Goal: Task Accomplishment & Management: Manage account settings

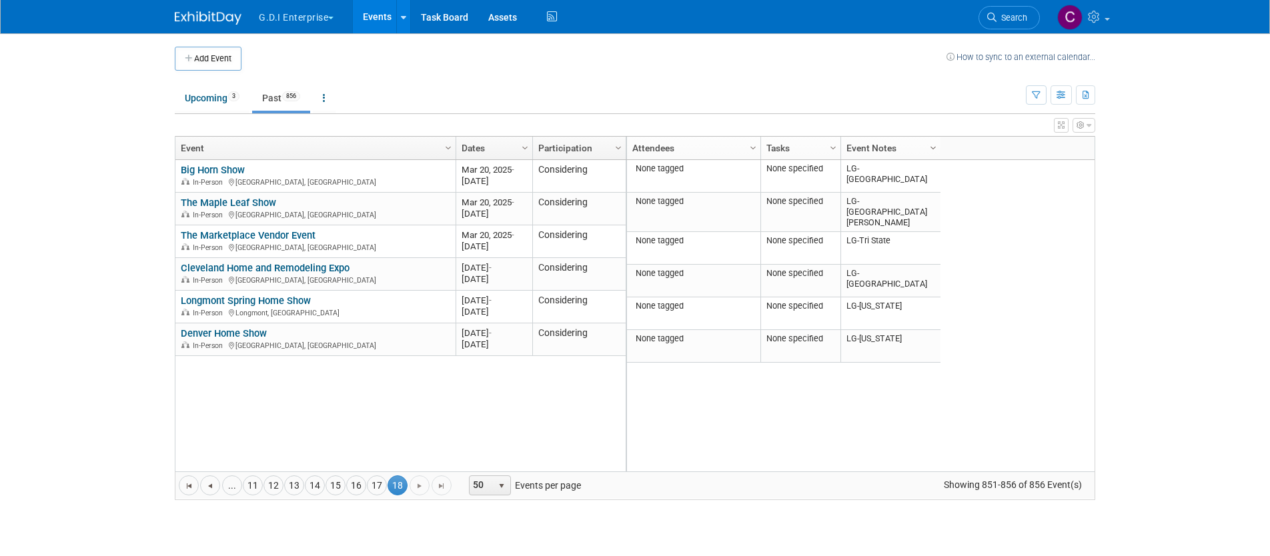
click at [929, 145] on span "Column Settings" at bounding box center [933, 148] width 11 height 11
click at [333, 18] on span "button" at bounding box center [330, 18] width 5 height 3
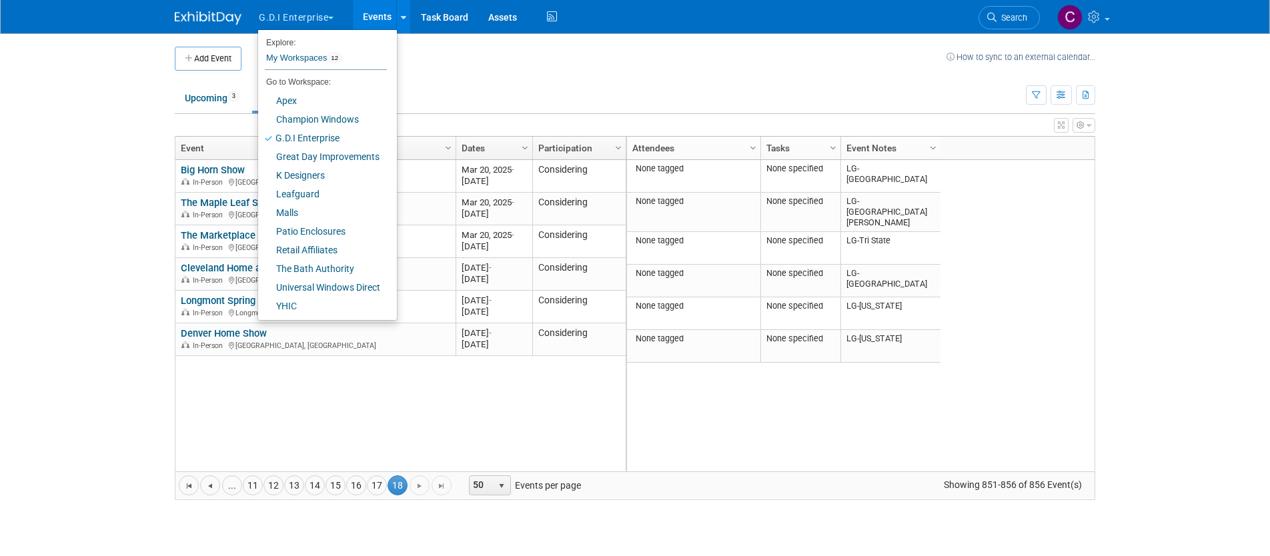
click at [334, 17] on span "button" at bounding box center [330, 18] width 5 height 3
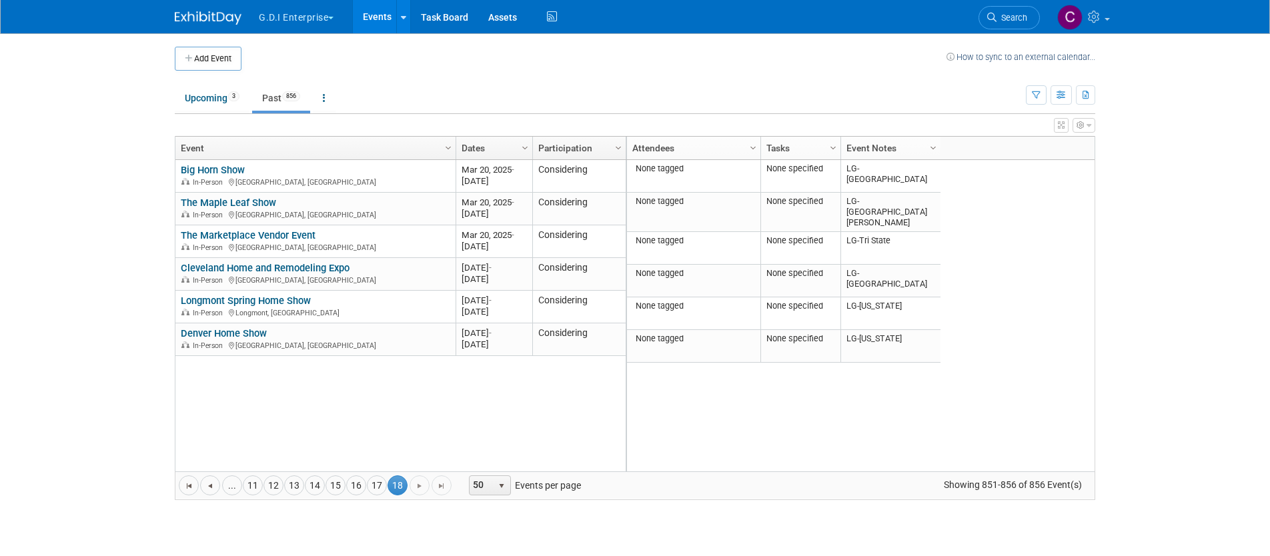
click at [330, 18] on button "G.D.I Enterprise" at bounding box center [303, 14] width 93 height 29
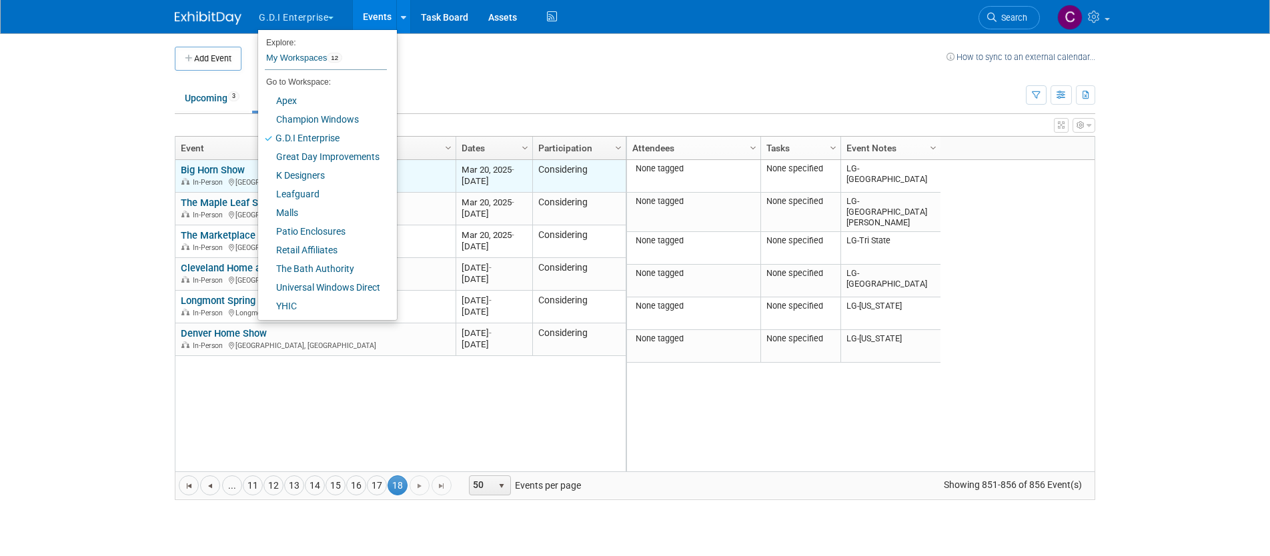
click at [199, 169] on link "Big Horn Show" at bounding box center [213, 170] width 64 height 12
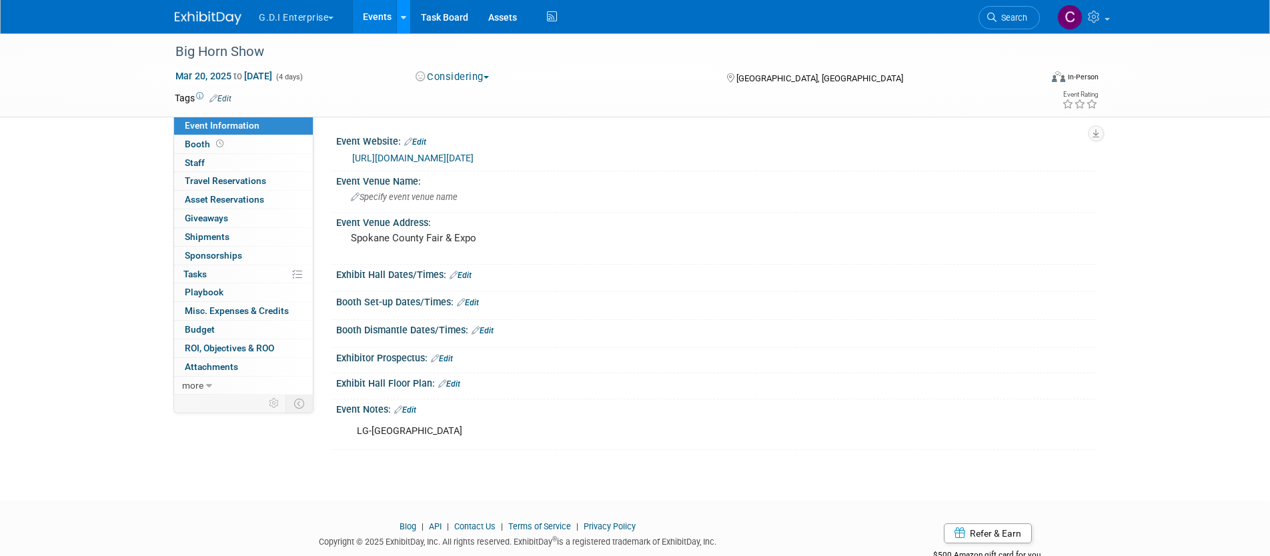
click at [406, 16] on icon at bounding box center [403, 17] width 5 height 9
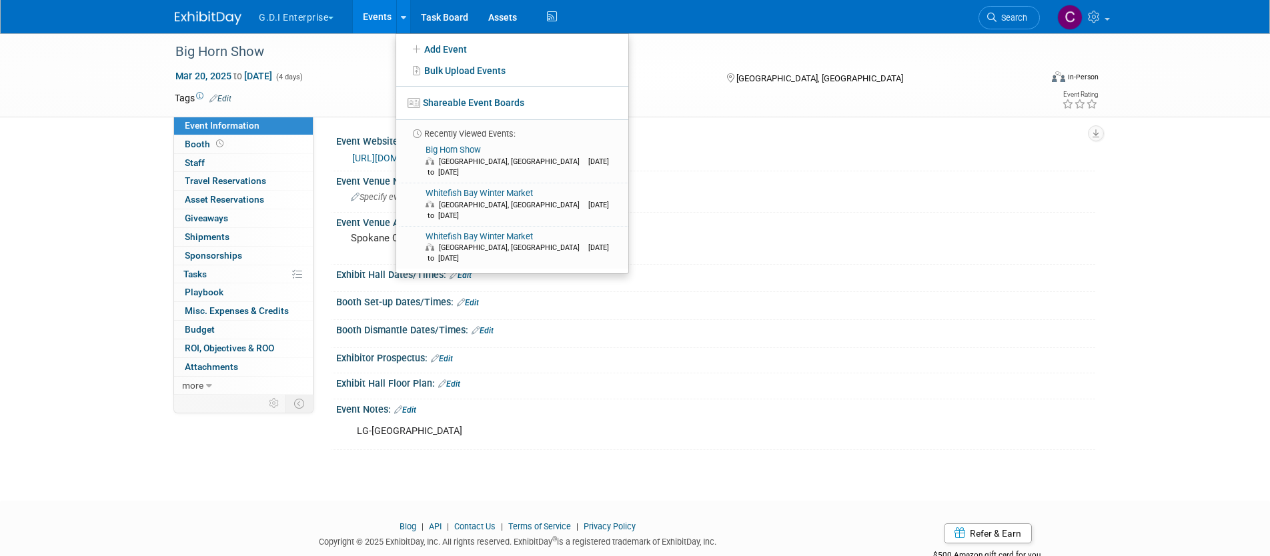
click at [915, 29] on div "G.D.I Enterprise Explore: My Workspaces 12 Go to Workspace: Apex Champion Windo…" at bounding box center [635, 16] width 921 height 33
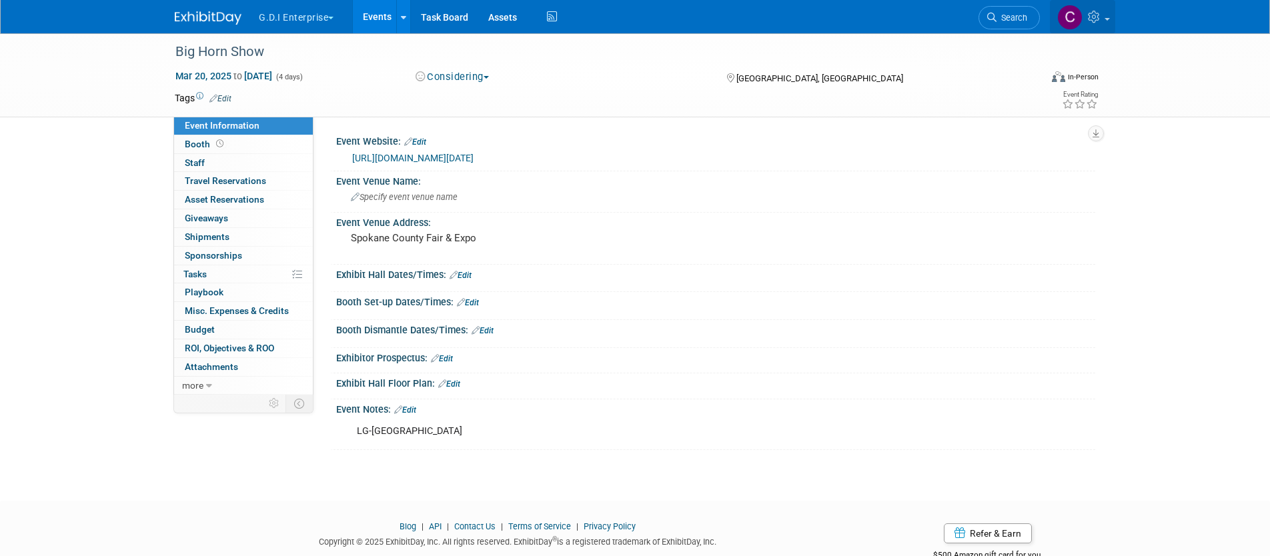
click at [1109, 22] on link at bounding box center [1082, 16] width 65 height 33
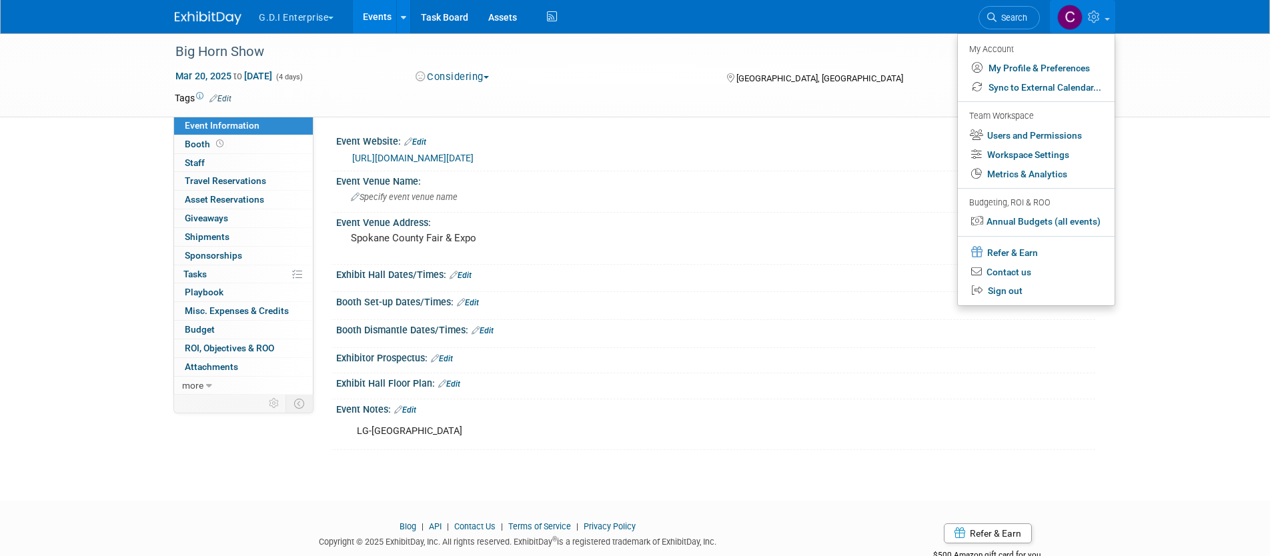
click at [334, 19] on span "button" at bounding box center [330, 18] width 5 height 3
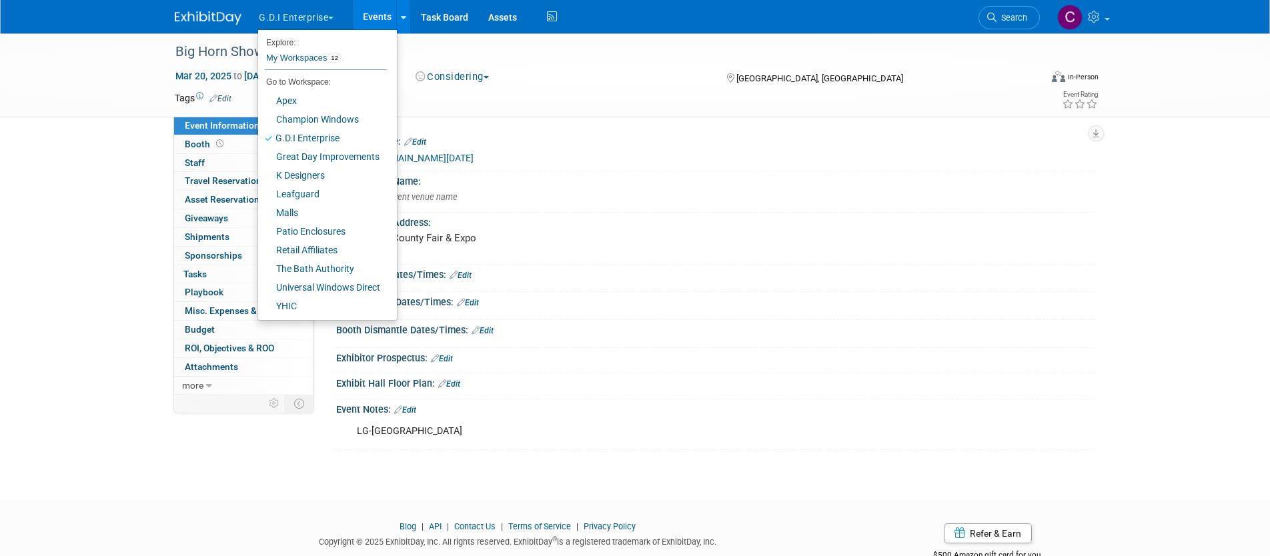
click at [618, 15] on div "G.D.I Enterprise Explore: My Workspaces 12 Go to Workspace: Apex Champion Windo…" at bounding box center [635, 16] width 921 height 33
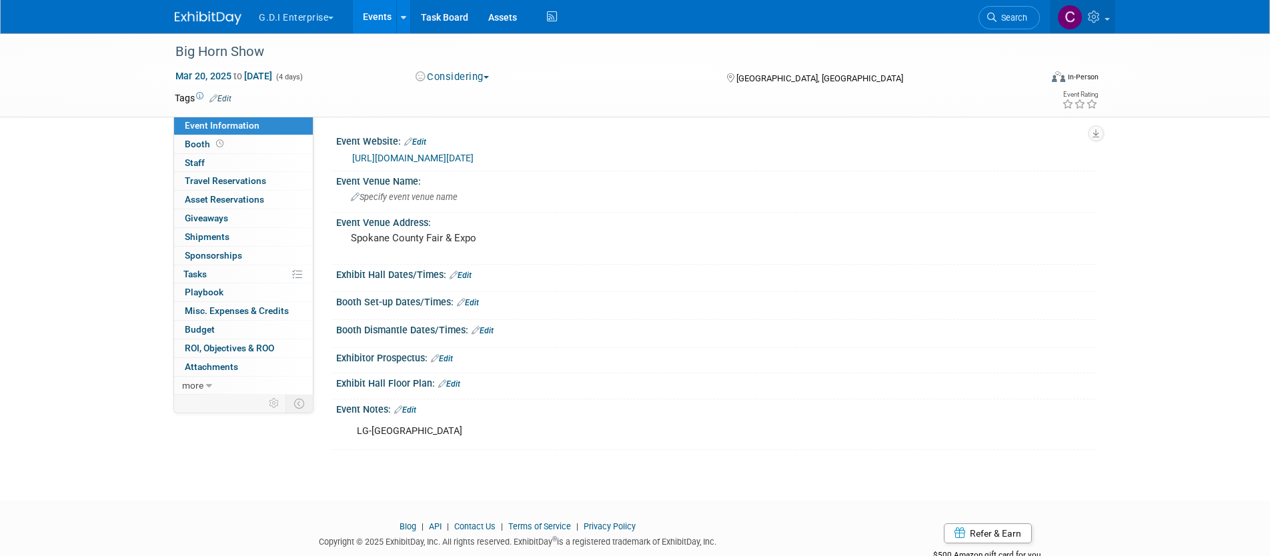
click at [1106, 18] on span at bounding box center [1107, 19] width 5 height 3
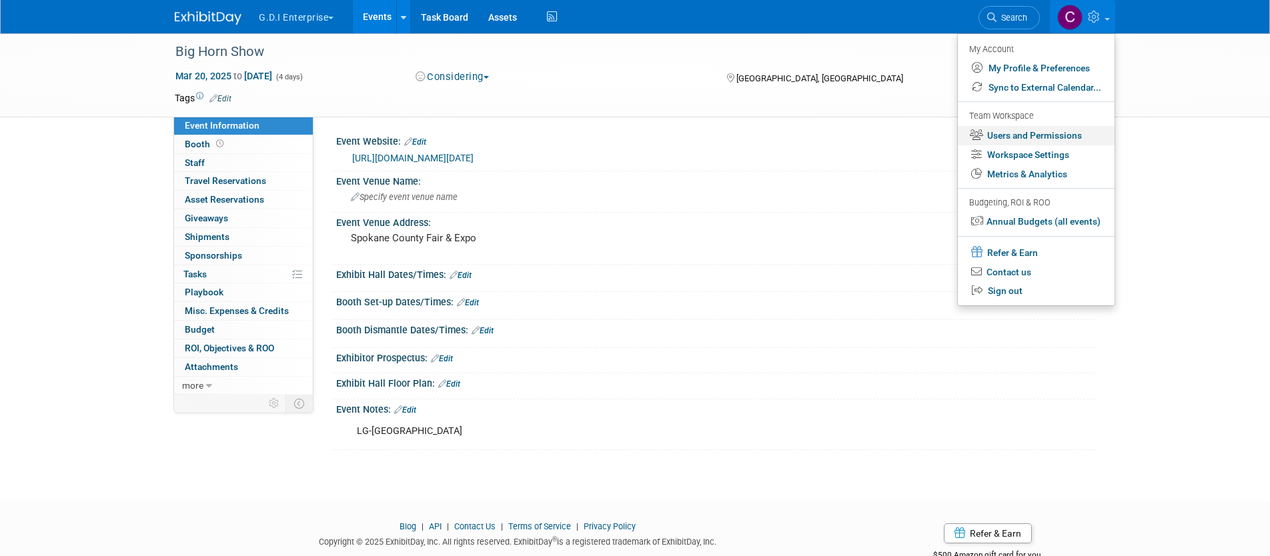
click at [1033, 139] on link "Users and Permissions" at bounding box center [1036, 135] width 157 height 19
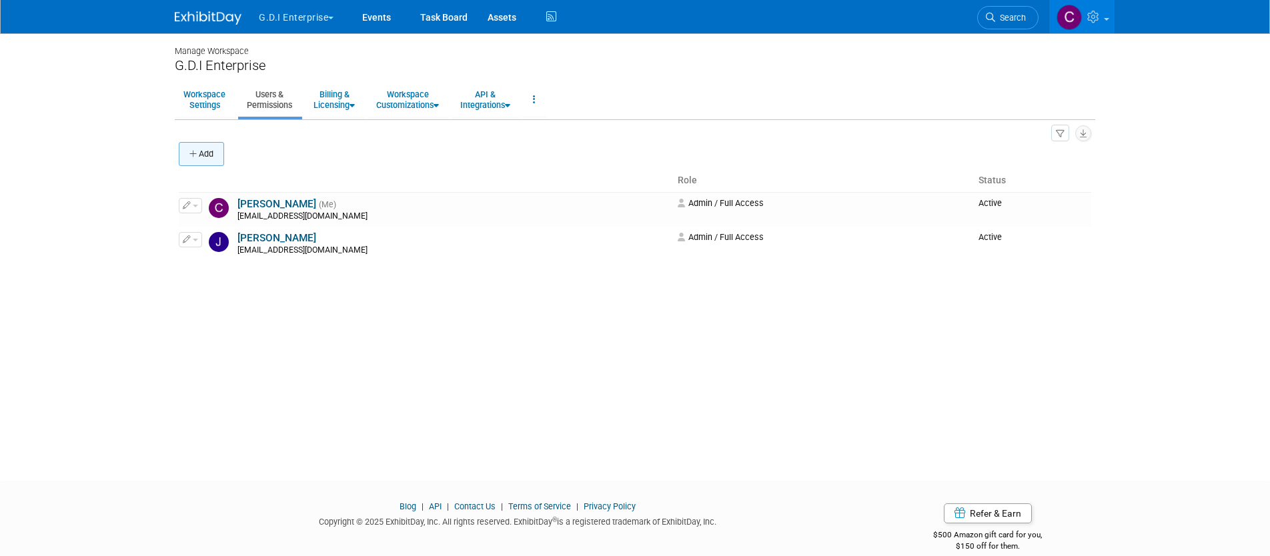
click at [201, 159] on button "Add" at bounding box center [201, 154] width 45 height 24
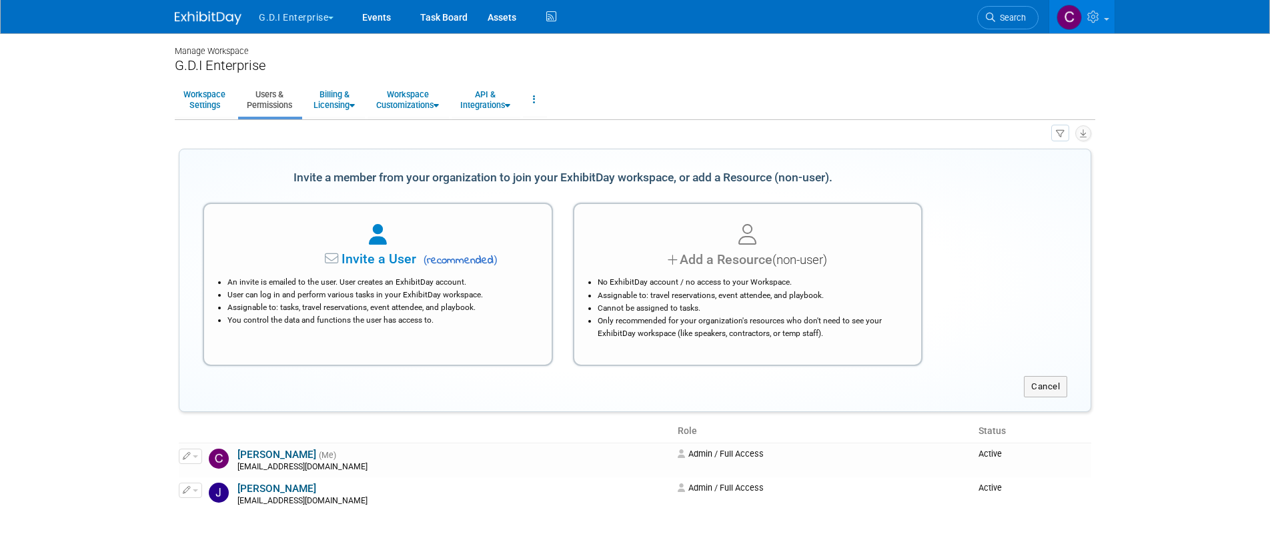
click at [366, 277] on li "An invite is emailed to the user. User creates an ExhibitDay account." at bounding box center [381, 282] width 308 height 13
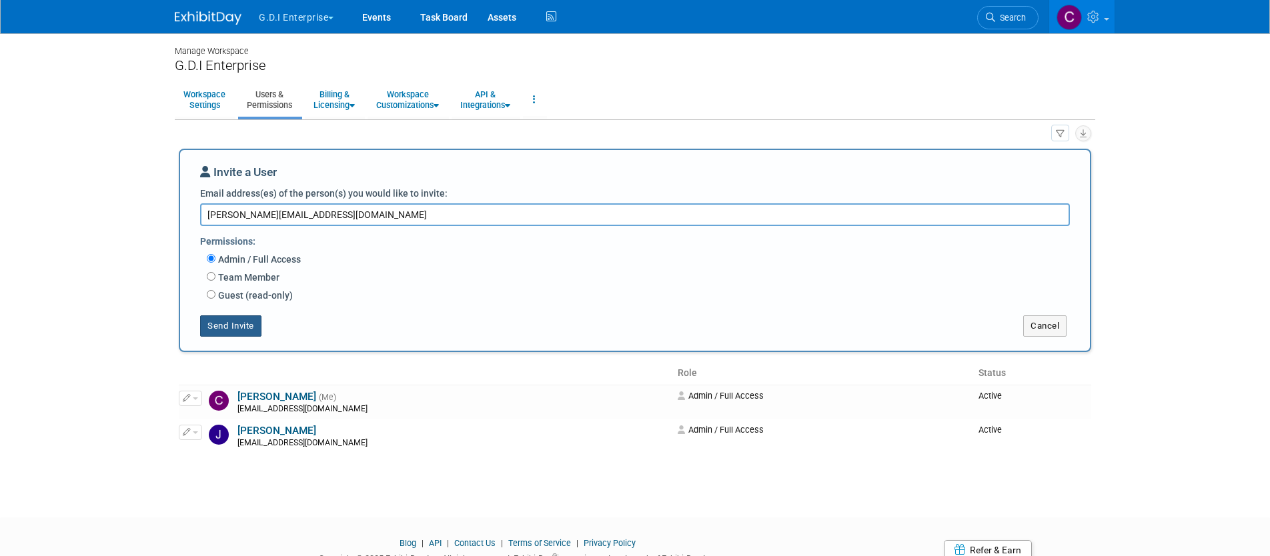
type textarea "jillian.cardullias@championwindow.com"
click at [224, 327] on button "Send Invite" at bounding box center [230, 326] width 61 height 21
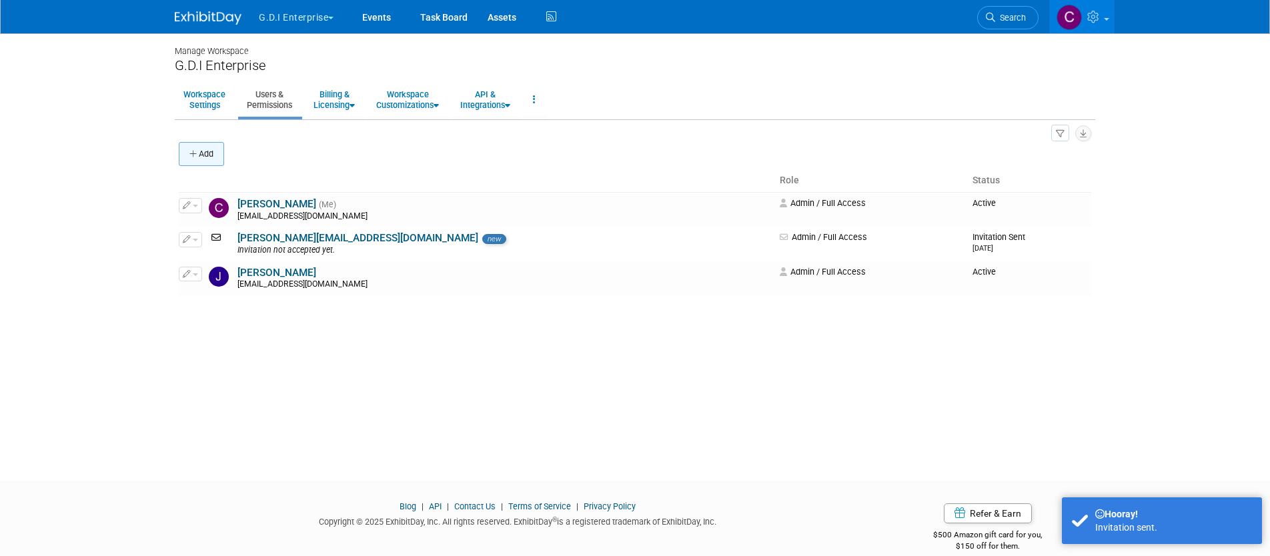
click at [209, 150] on button "Add" at bounding box center [201, 154] width 45 height 24
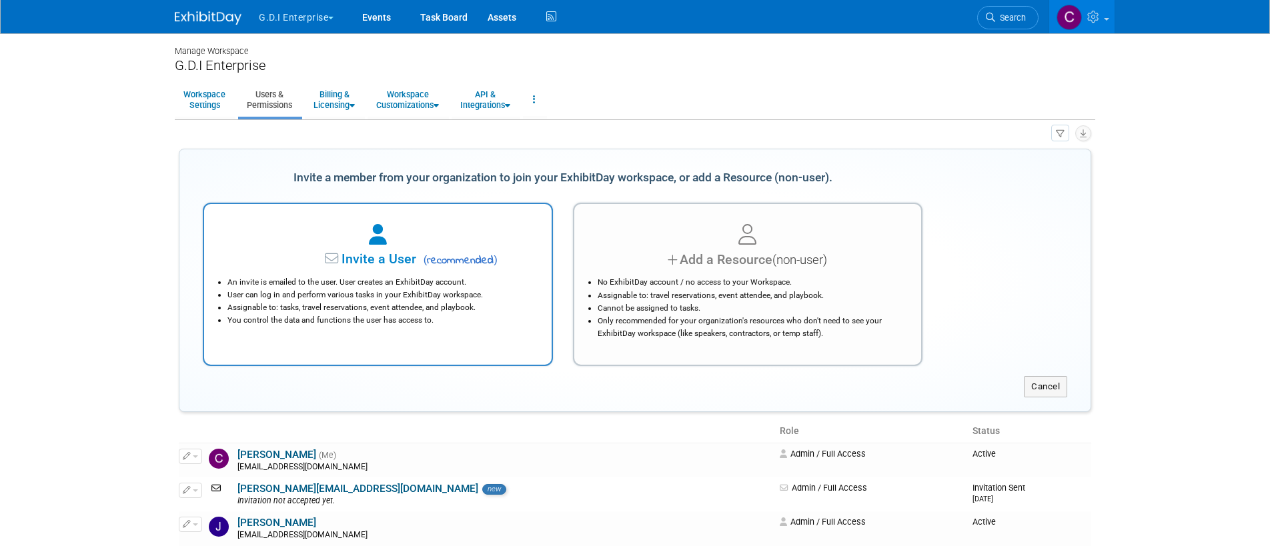
click at [394, 305] on li "Assignable to: tasks, travel reservations, event attendee, and playbook." at bounding box center [381, 308] width 308 height 13
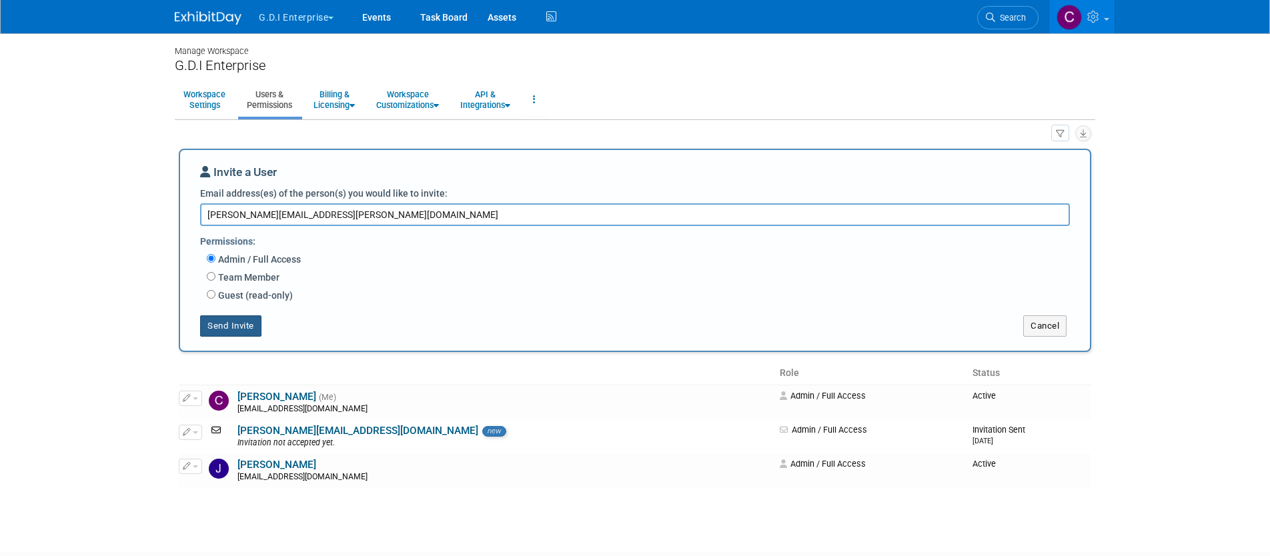
type textarea "ron.perkins@uwdtba.com"
click at [239, 328] on button "Send Invite" at bounding box center [230, 326] width 61 height 21
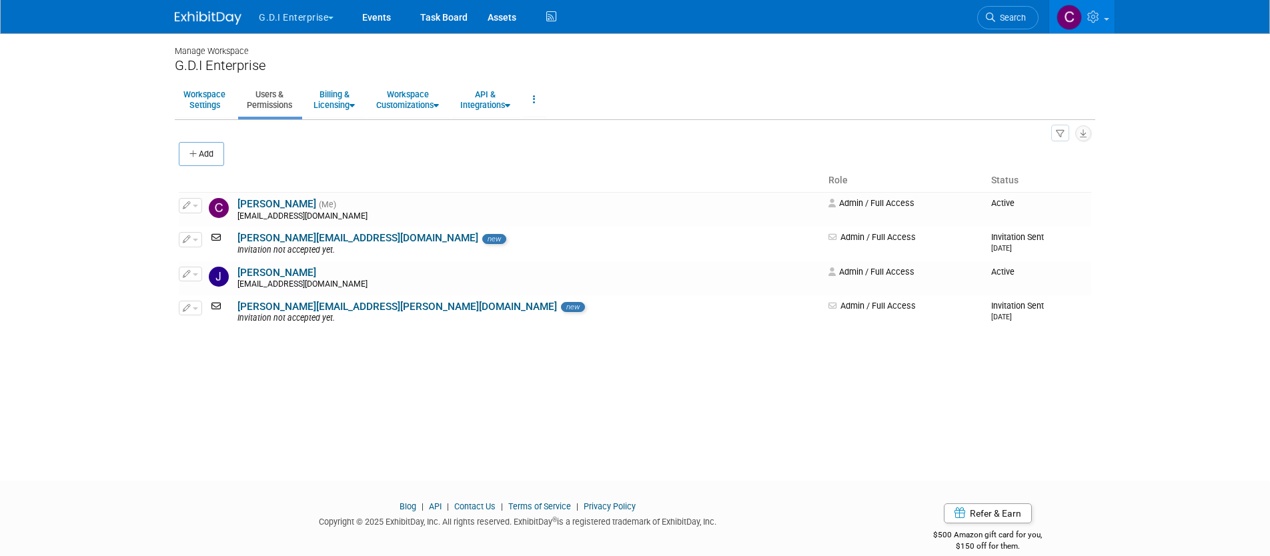
click at [329, 18] on button "G.D.I Enterprise" at bounding box center [303, 14] width 93 height 29
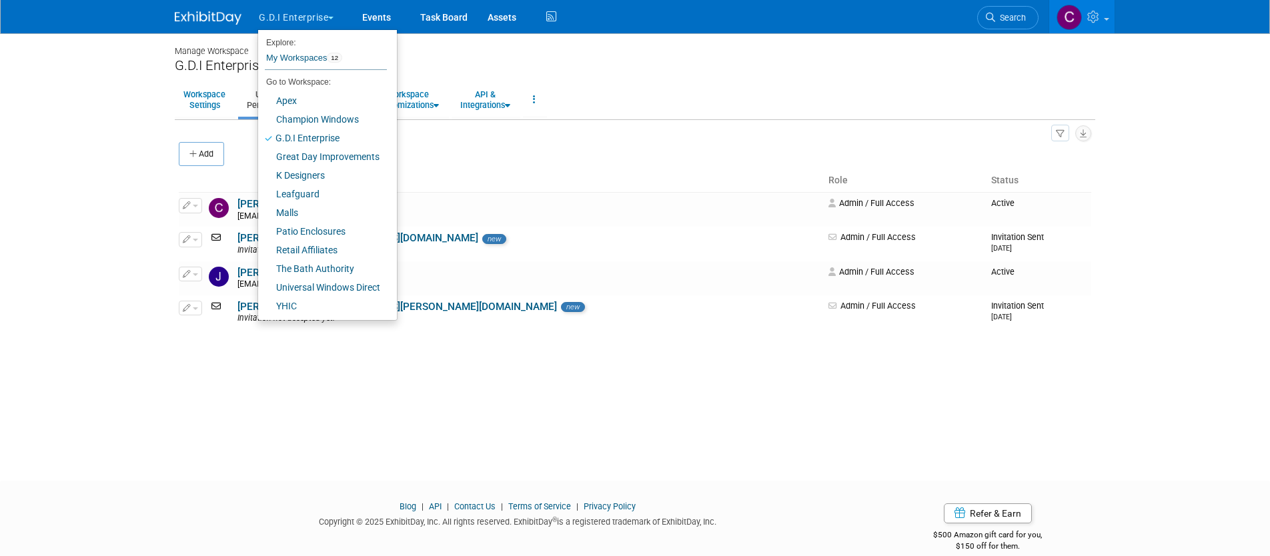
click at [654, 79] on div "Manage Workspace G.D.I Enterprise Workspace Settings Users & Permissions Billin…" at bounding box center [635, 245] width 941 height 424
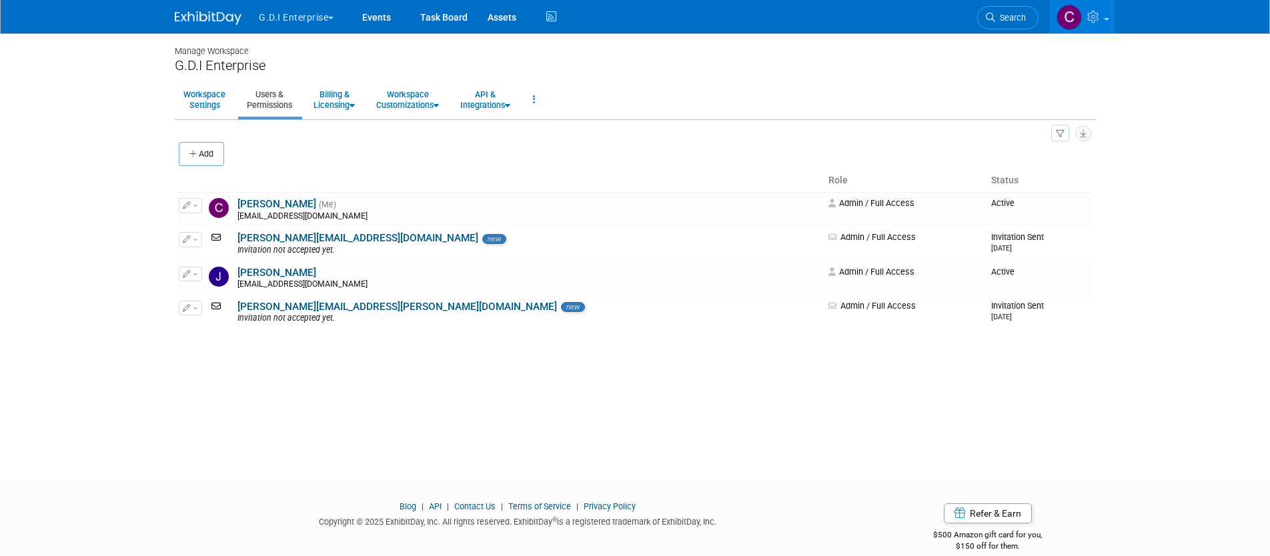
click at [334, 19] on span "button" at bounding box center [330, 18] width 5 height 3
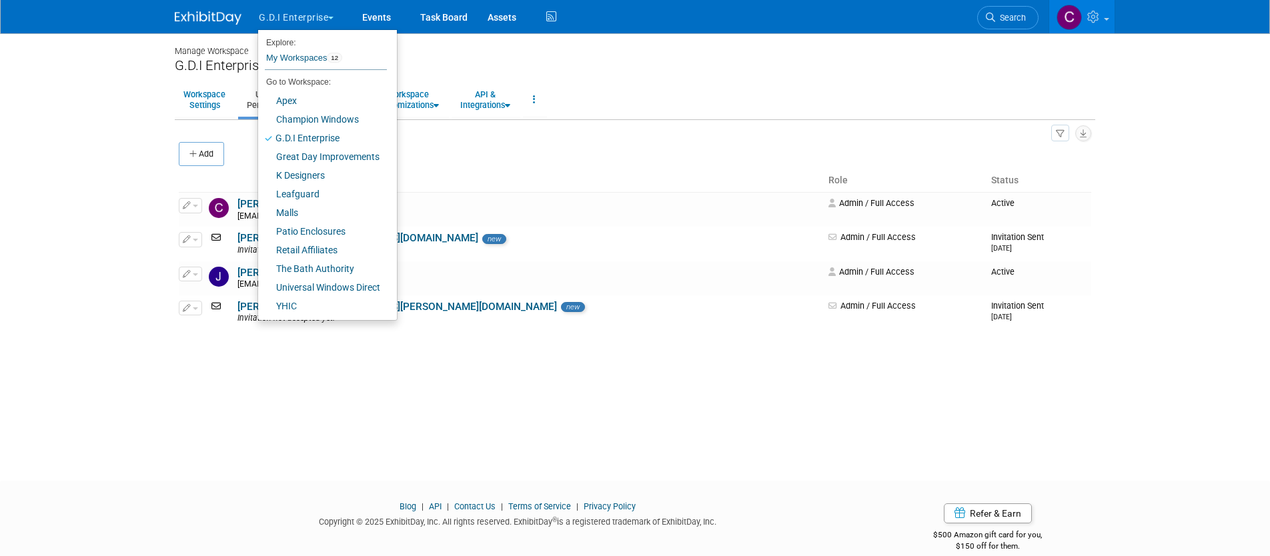
click at [520, 59] on div "G.D.I Enterprise" at bounding box center [635, 65] width 921 height 17
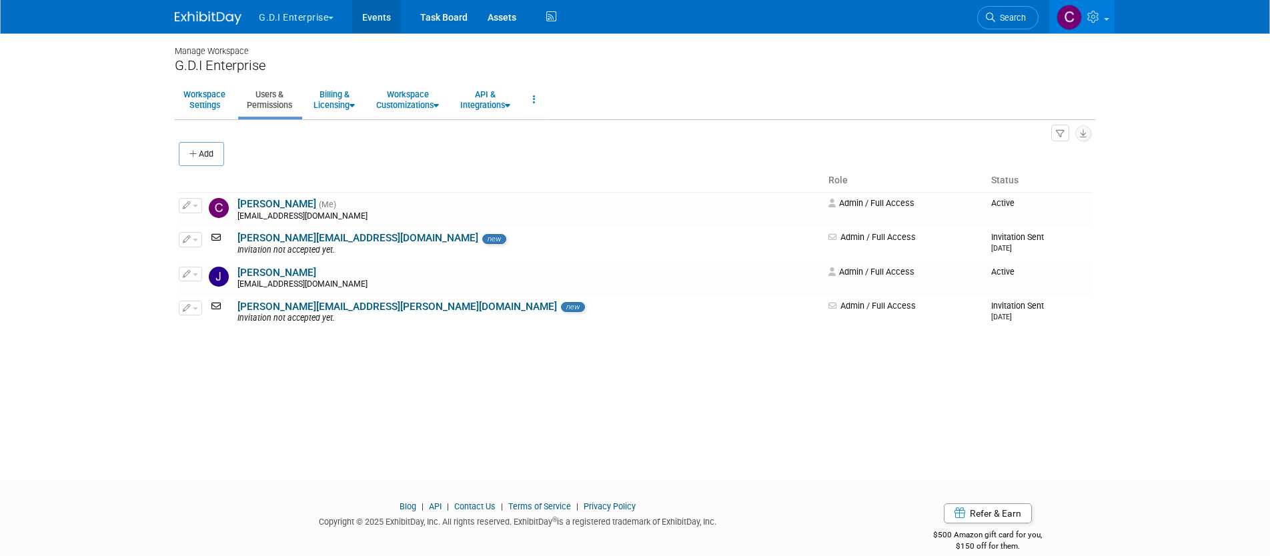
click at [378, 19] on link "Events" at bounding box center [376, 16] width 49 height 33
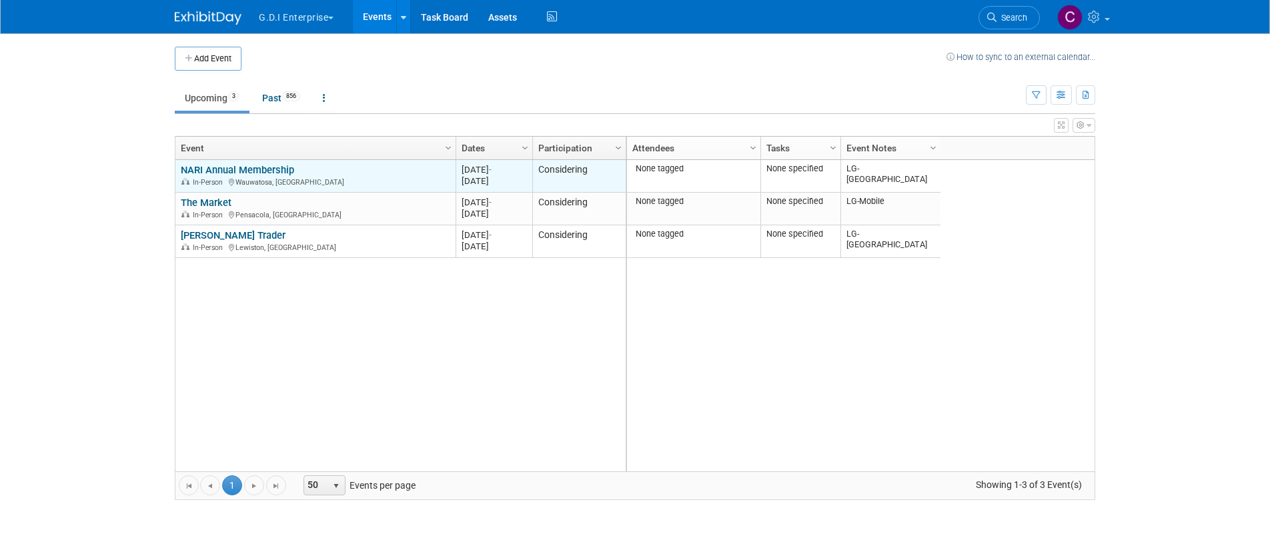
click at [246, 170] on link "NARI Annual Membership" at bounding box center [237, 170] width 113 height 12
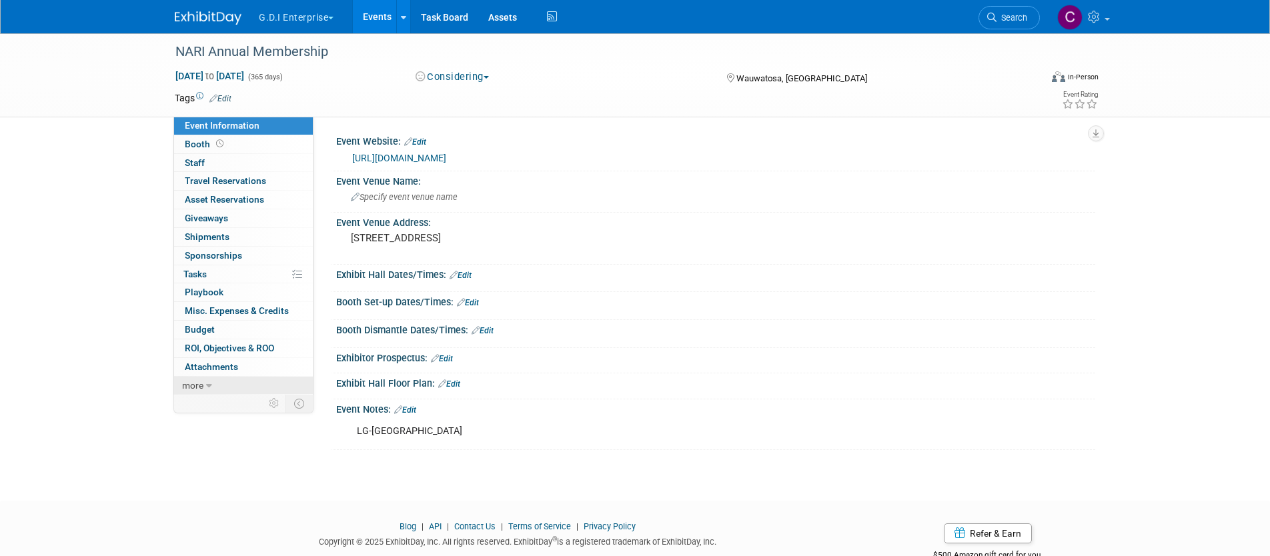
click at [214, 388] on link "more" at bounding box center [243, 386] width 139 height 18
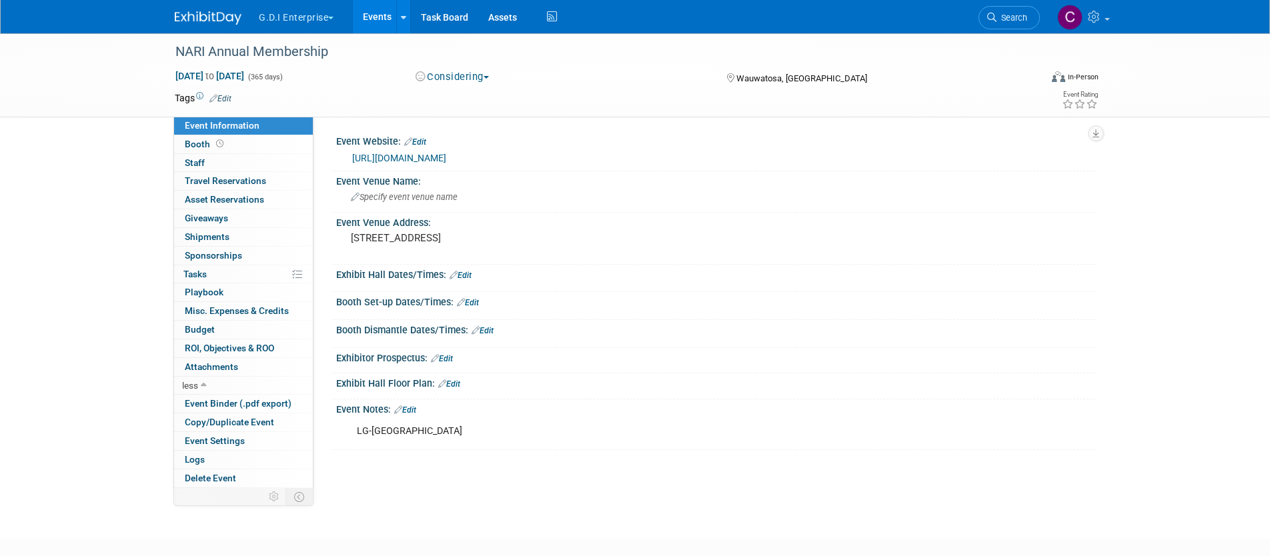
click at [374, 19] on link "Events" at bounding box center [377, 16] width 49 height 33
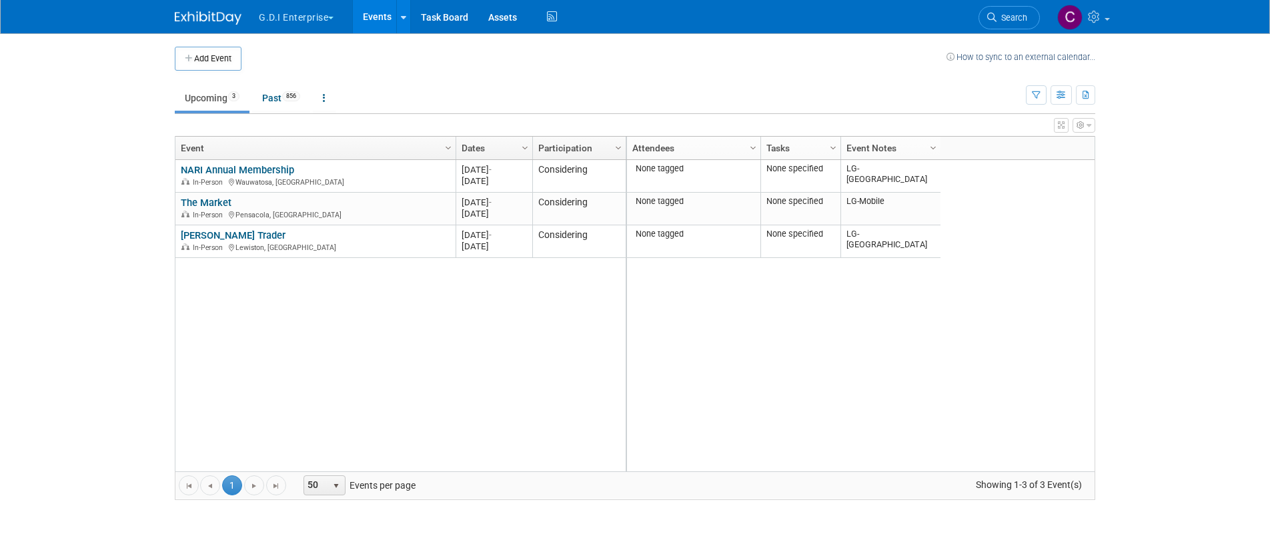
click at [927, 143] on link "Column Settings" at bounding box center [934, 147] width 15 height 20
